Goal: Check status

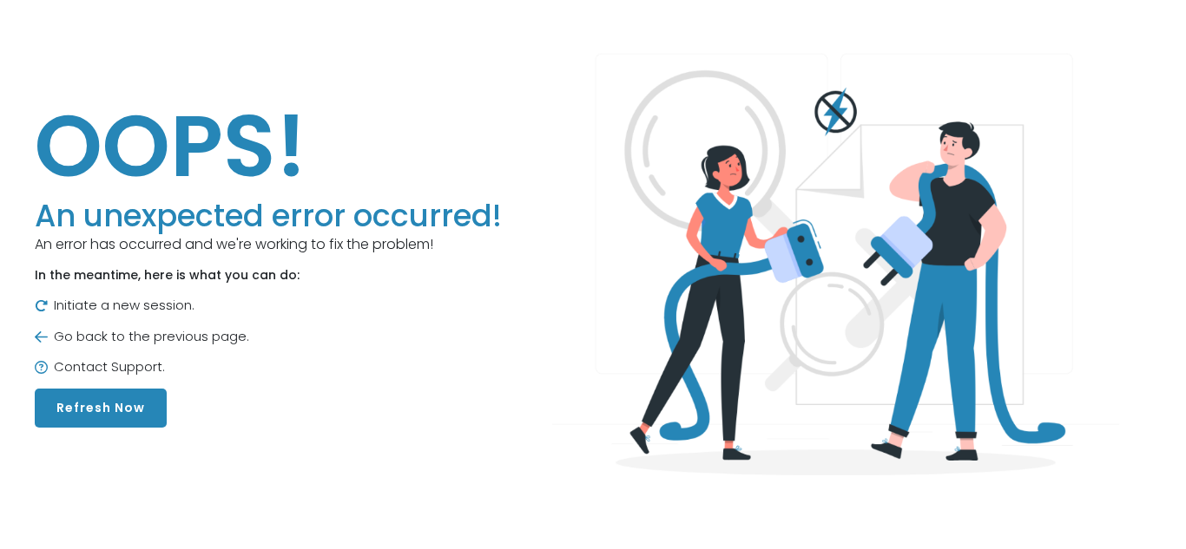
click at [134, 404] on button "Refresh Now" at bounding box center [101, 408] width 132 height 39
click at [49, 424] on button "Refresh Now" at bounding box center [101, 408] width 132 height 39
